Goal: Transaction & Acquisition: Subscribe to service/newsletter

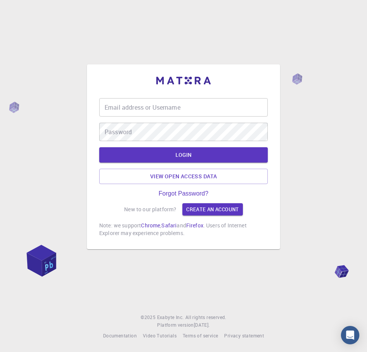
drag, startPoint x: 360, startPoint y: 163, endPoint x: 286, endPoint y: 163, distance: 74.4
click at [357, 163] on div "Email address or Username Email address or Username Password Password LOGIN Vie…" at bounding box center [183, 176] width 367 height 352
click at [197, 160] on button "LOGIN" at bounding box center [183, 154] width 169 height 15
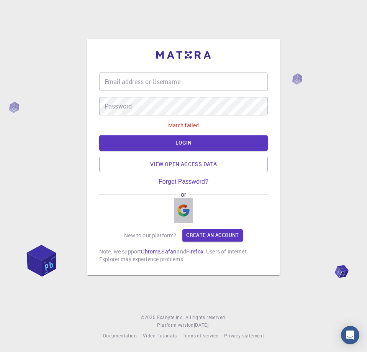
click at [187, 206] on img "button" at bounding box center [183, 210] width 12 height 12
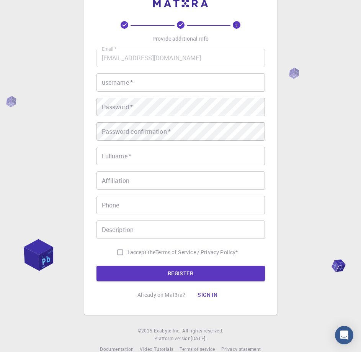
scroll to position [38, 0]
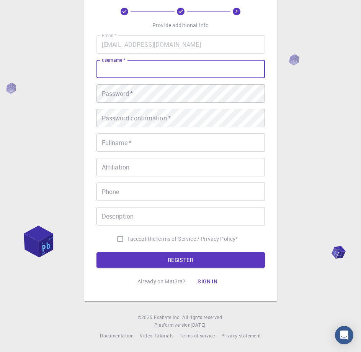
click at [138, 69] on input "username   *" at bounding box center [181, 69] width 169 height 18
